Goal: Information Seeking & Learning: Learn about a topic

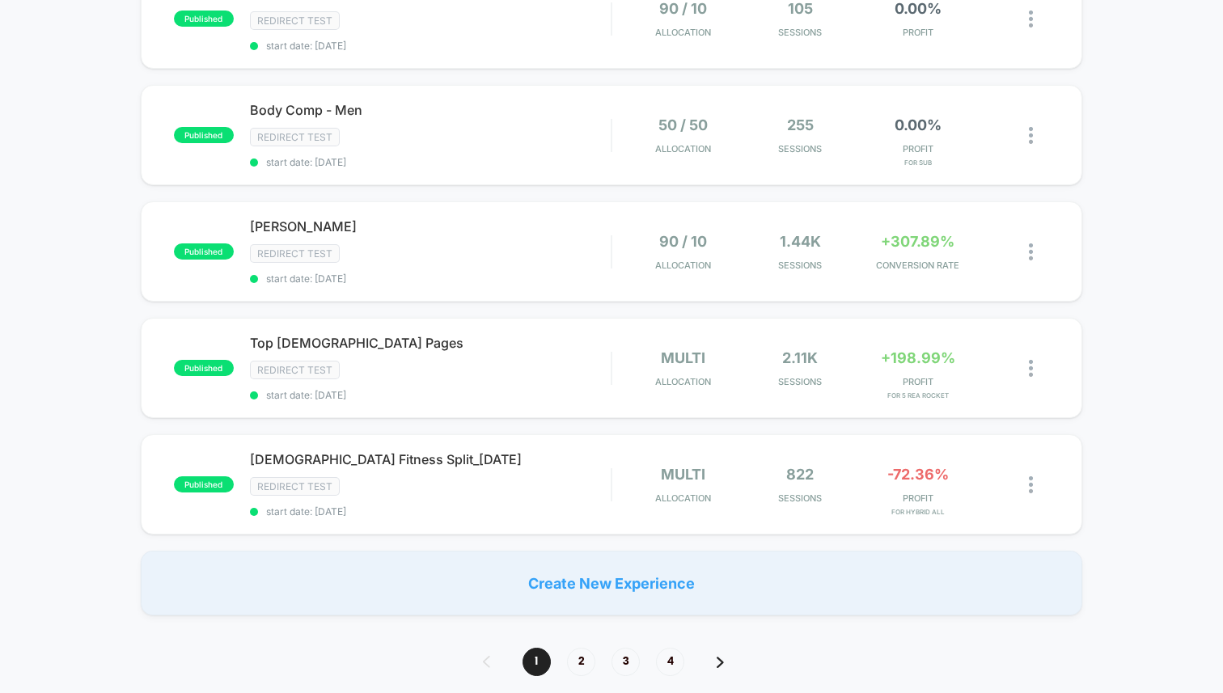
scroll to position [1028, 0]
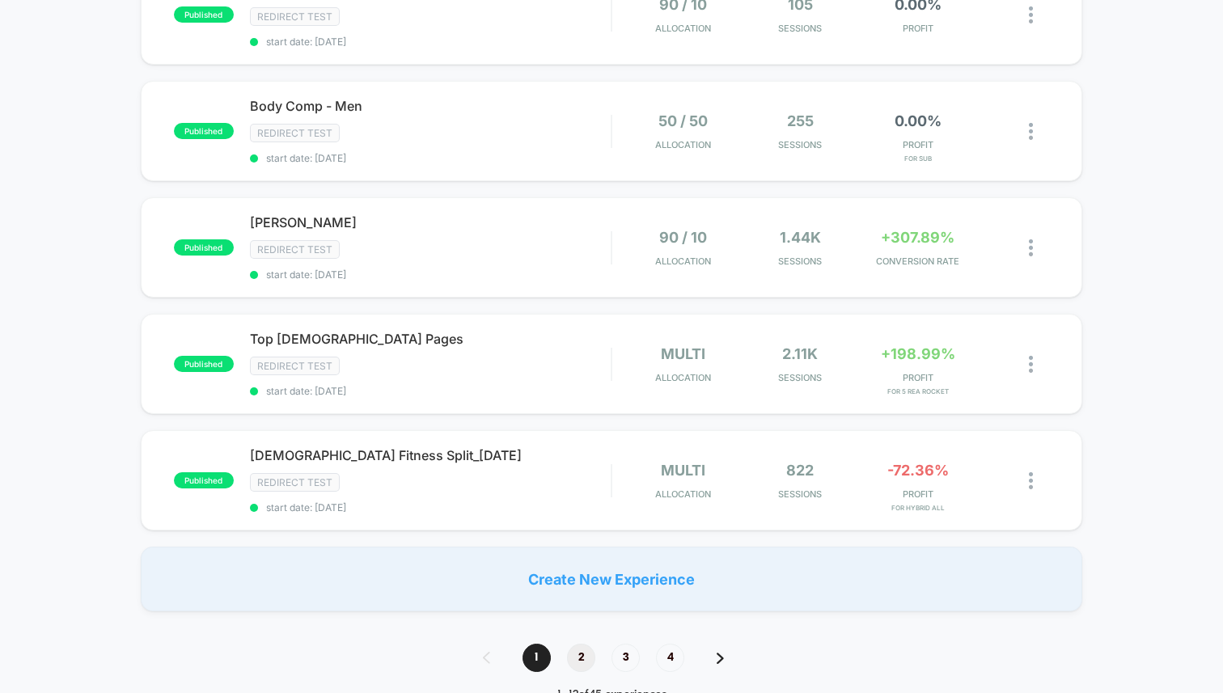
click at [589, 653] on span "2" at bounding box center [581, 658] width 28 height 28
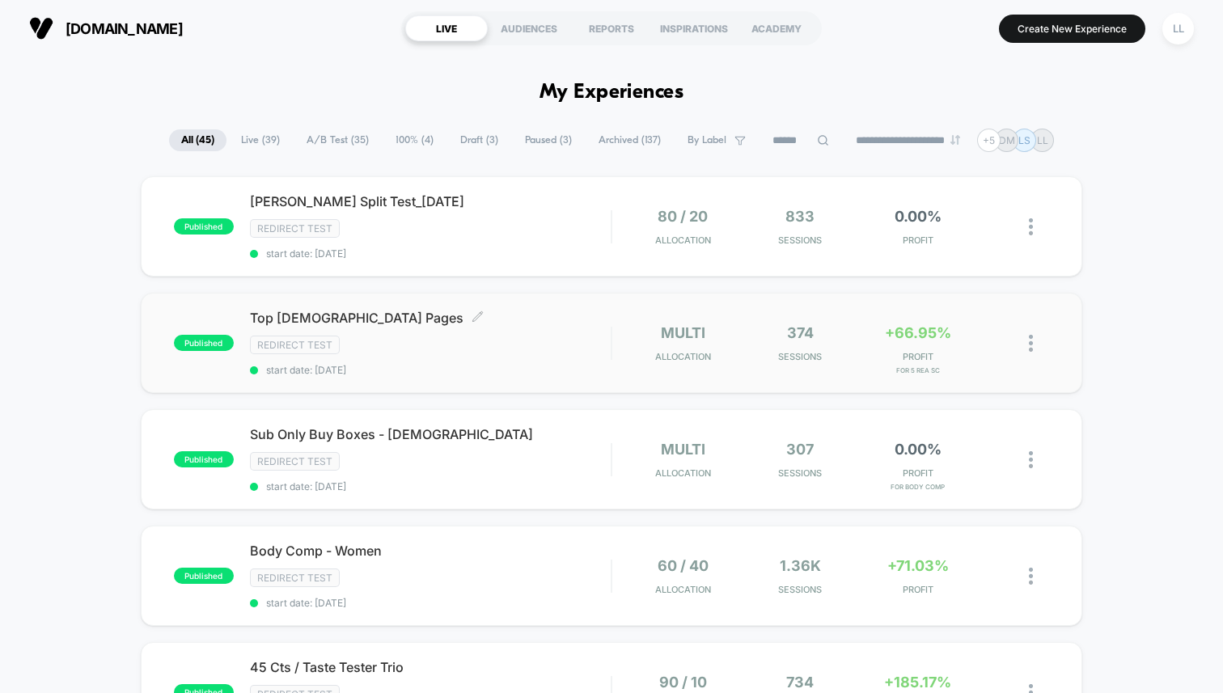
click at [452, 321] on span "Top [DEMOGRAPHIC_DATA] Pages Click to edit experience details" at bounding box center [430, 318] width 361 height 16
